Goal: Task Accomplishment & Management: Manage account settings

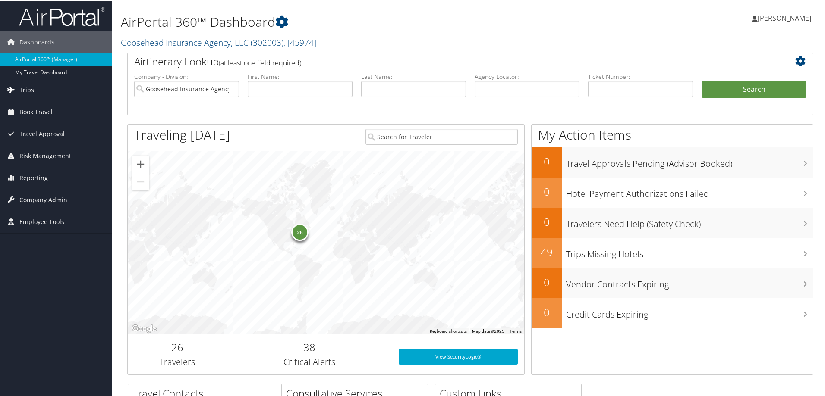
click at [30, 90] on span "Trips" at bounding box center [26, 89] width 15 height 22
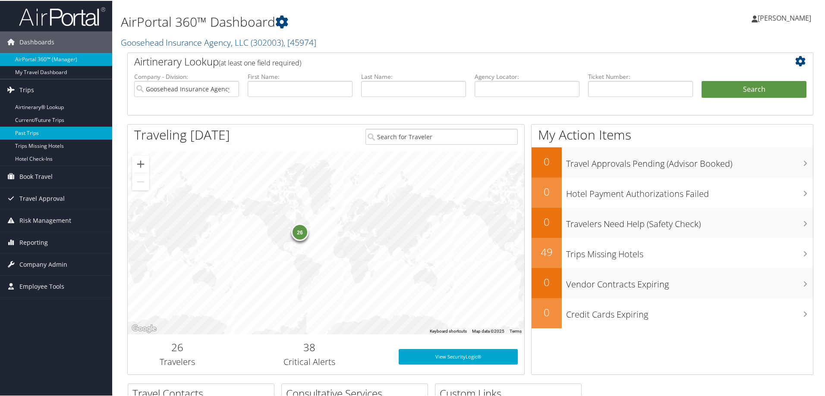
click at [34, 130] on link "Past Trips" at bounding box center [56, 132] width 112 height 13
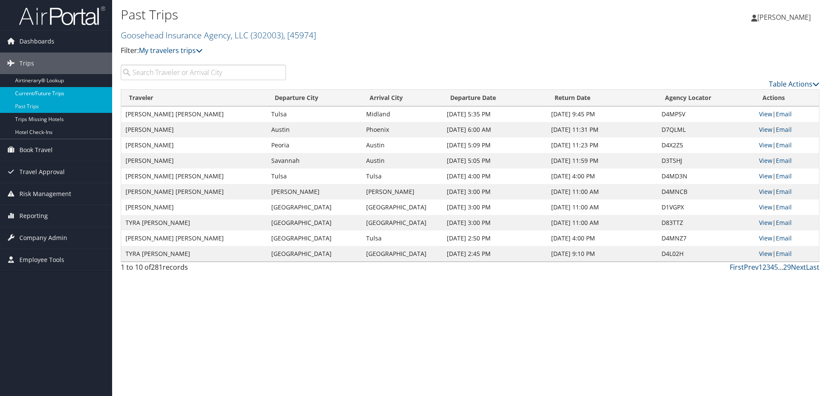
click at [60, 94] on link "Current/Future Trips" at bounding box center [56, 93] width 112 height 13
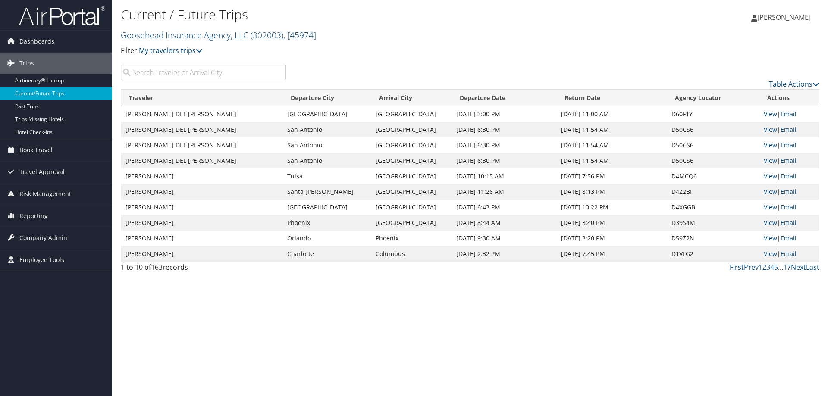
click at [198, 72] on input "search" at bounding box center [203, 73] width 165 height 16
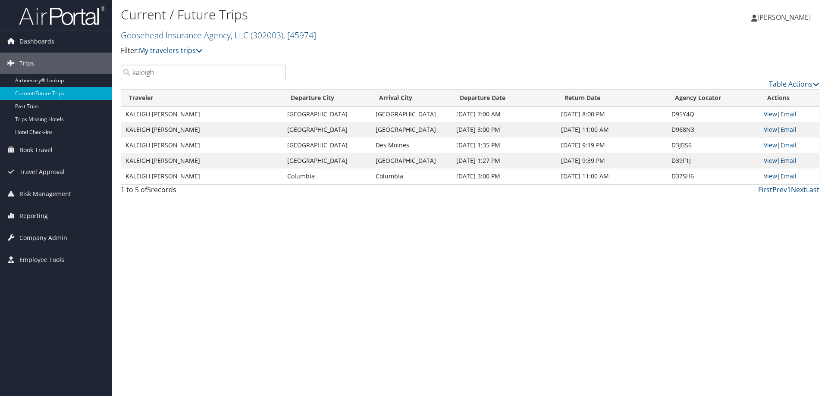
type input "kaleigh"
click at [178, 132] on td "KALEIGH [PERSON_NAME]" at bounding box center [202, 130] width 162 height 16
click at [178, 132] on td "KALEIGH ELIZABETH MCKOWN" at bounding box center [202, 130] width 162 height 16
click at [770, 132] on link "View" at bounding box center [770, 129] width 13 height 8
click at [767, 114] on link "View" at bounding box center [770, 114] width 13 height 8
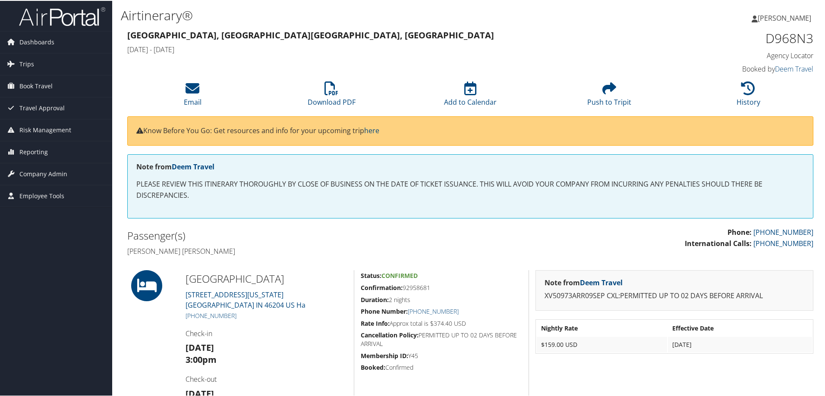
click at [533, 236] on p "Phone: 855-593-4505 International Calls: 801-327-7724" at bounding box center [645, 237] width 336 height 22
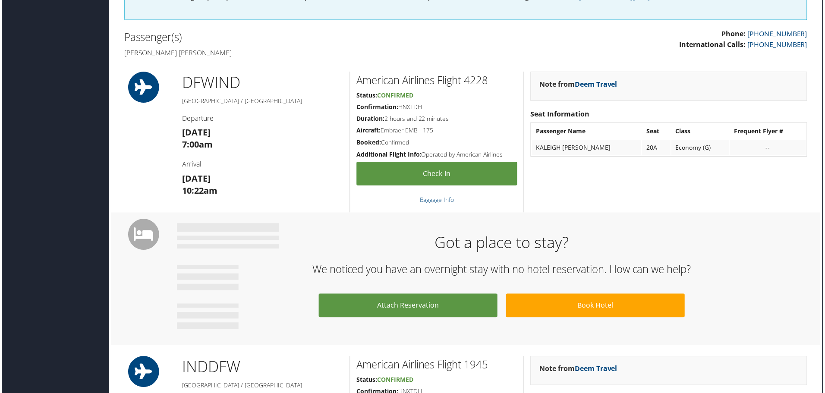
scroll to position [217, 4]
click at [665, 148] on td "20A" at bounding box center [657, 149] width 28 height 16
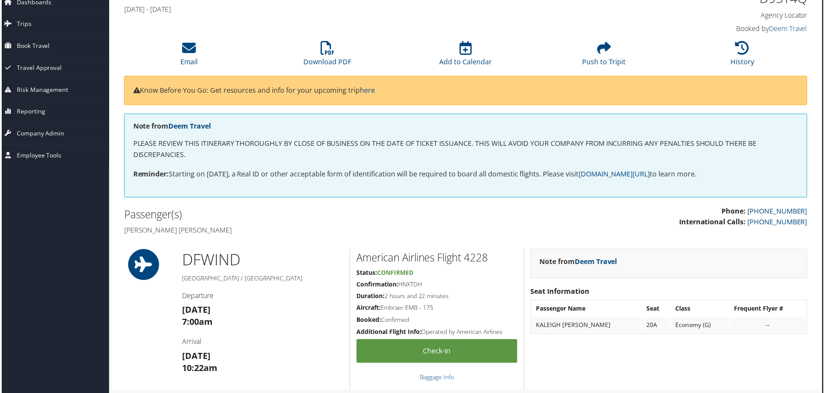
scroll to position [0, 4]
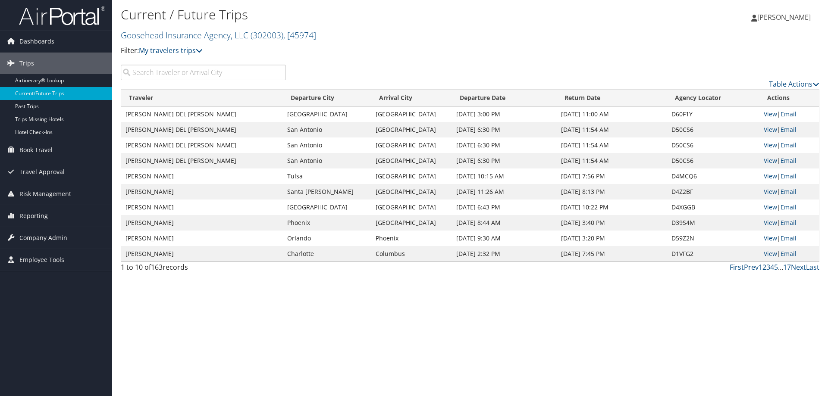
click at [161, 75] on input "search" at bounding box center [203, 73] width 165 height 16
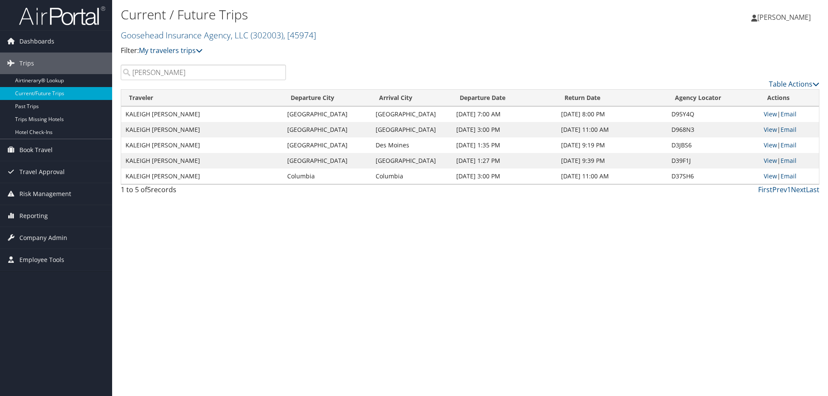
type input "mckown"
click at [767, 21] on span "[PERSON_NAME]" at bounding box center [783, 17] width 53 height 9
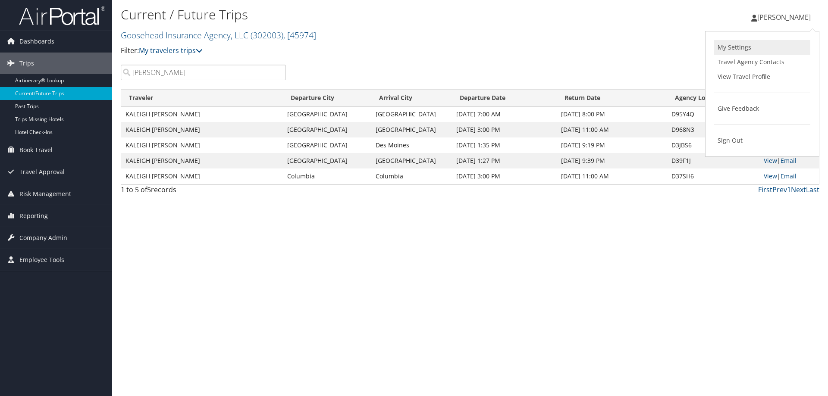
click at [758, 47] on link "My Settings" at bounding box center [762, 47] width 96 height 15
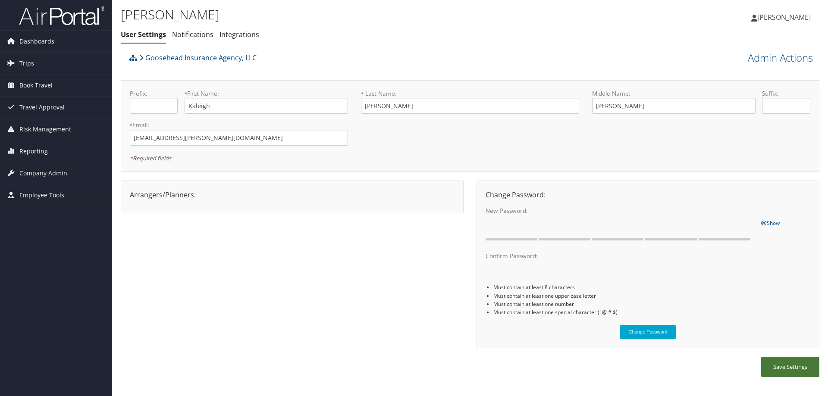
click at [783, 368] on button "Save Settings" at bounding box center [790, 367] width 58 height 20
click at [241, 40] on li "Integrations" at bounding box center [240, 35] width 40 height 16
click at [188, 35] on link "Notifications" at bounding box center [192, 34] width 41 height 9
